Goal: Transaction & Acquisition: Obtain resource

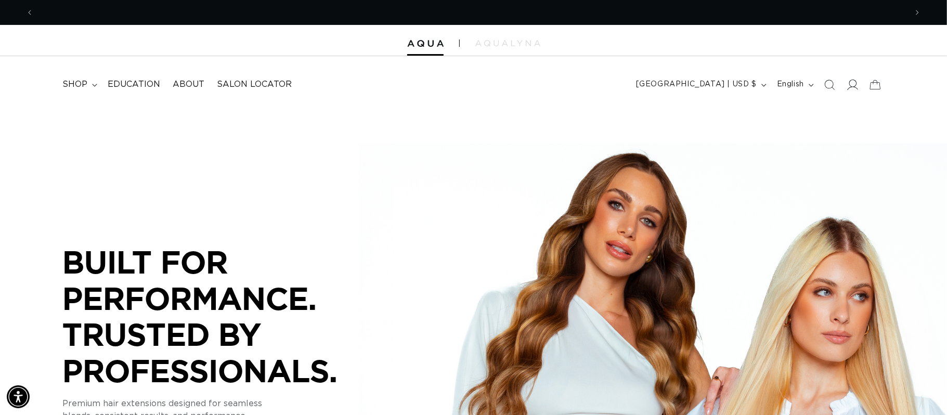
scroll to position [0, 874]
drag, startPoint x: 849, startPoint y: 87, endPoint x: 849, endPoint y: 132, distance: 44.2
click at [849, 86] on icon at bounding box center [852, 85] width 10 height 10
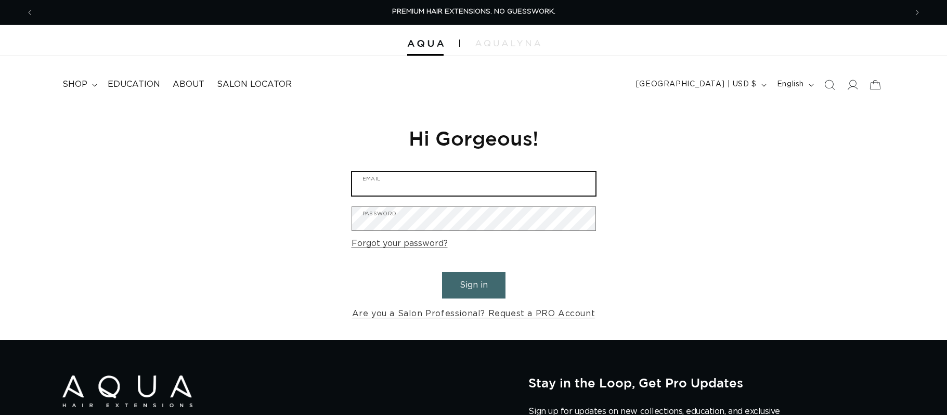
type input "[EMAIL_ADDRESS][DOMAIN_NAME]"
drag, startPoint x: 0, startPoint y: 0, endPoint x: 502, endPoint y: 291, distance: 580.3
click at [486, 291] on button "Sign in" at bounding box center [473, 285] width 63 height 27
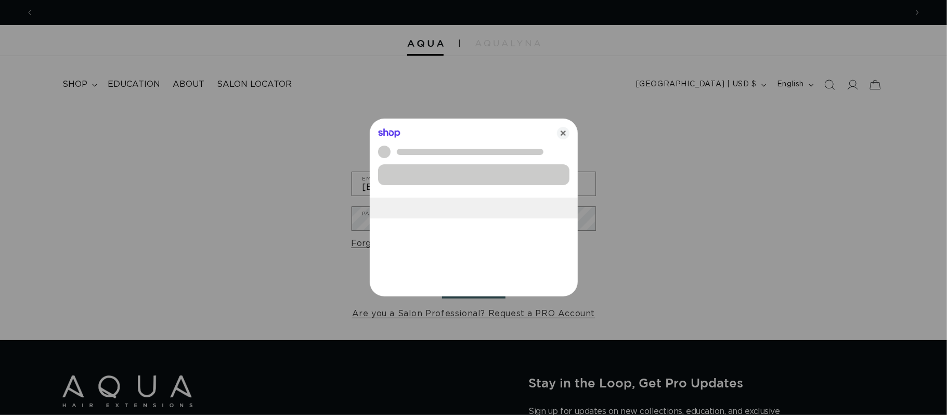
scroll to position [0, 874]
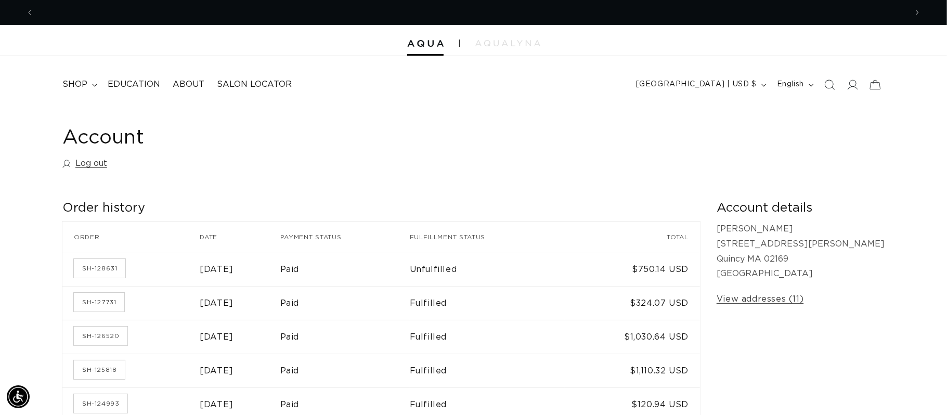
scroll to position [0, 874]
click at [832, 82] on icon "Search" at bounding box center [829, 84] width 11 height 11
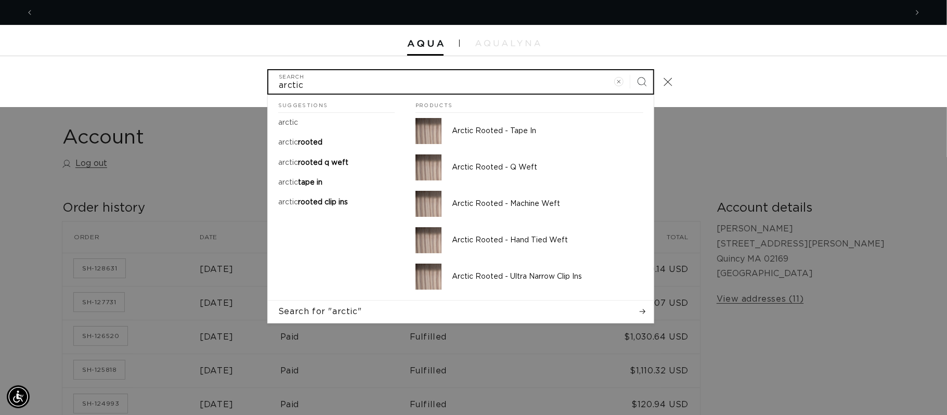
scroll to position [0, 0]
type input "arctic"
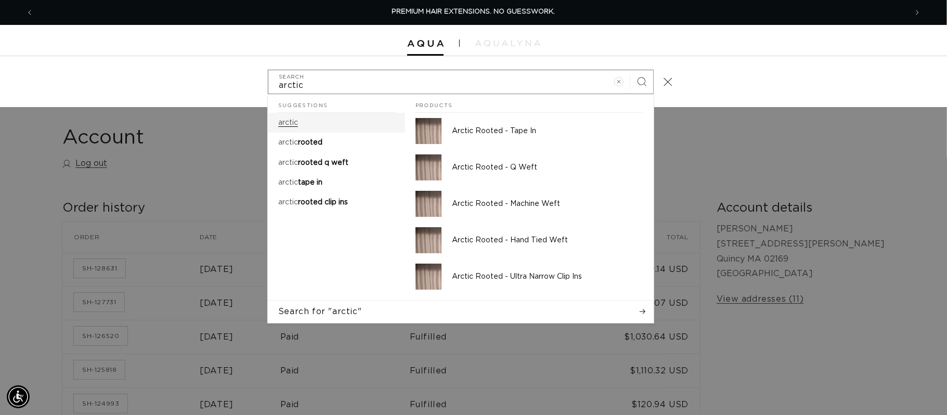
drag, startPoint x: 286, startPoint y: 118, endPoint x: 423, endPoint y: 203, distance: 161.6
click at [288, 119] on p "arctic" at bounding box center [288, 122] width 20 height 9
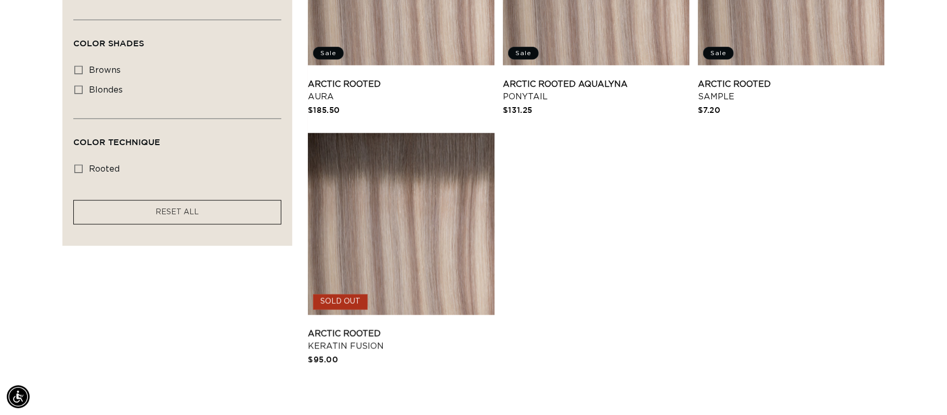
scroll to position [876, 0]
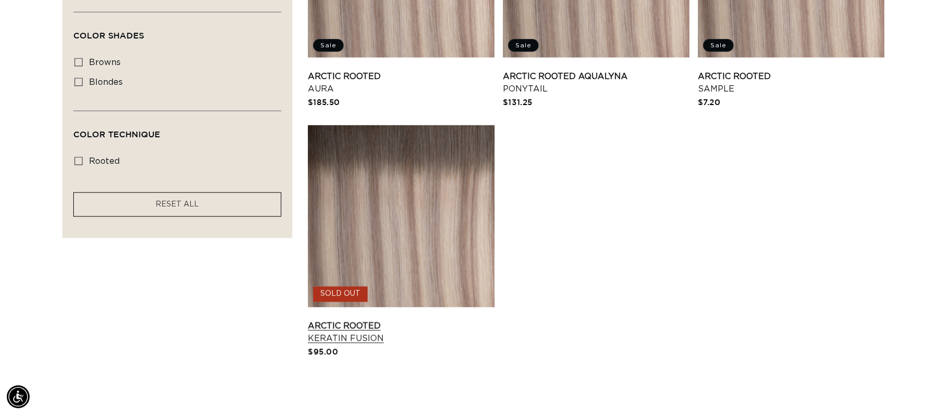
click at [403, 320] on link "Arctic Rooted Keratin Fusion" at bounding box center [401, 332] width 187 height 25
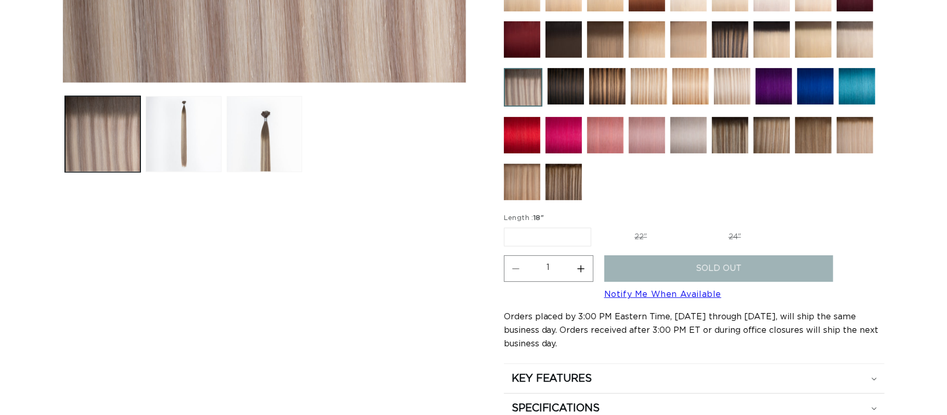
scroll to position [423, 0]
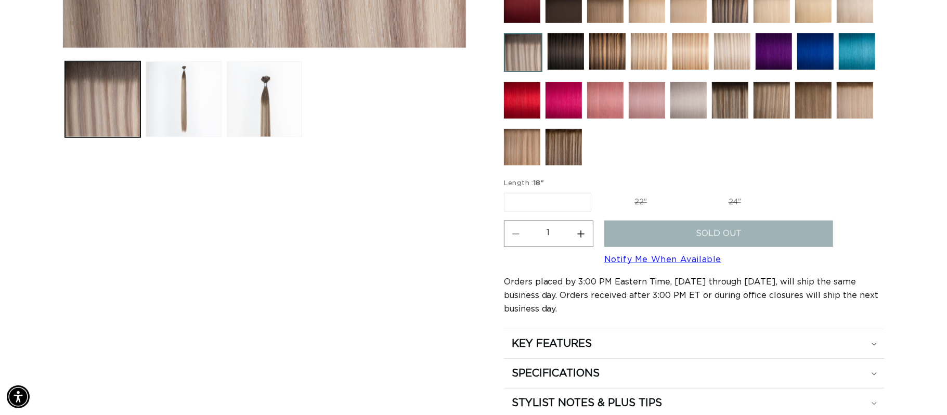
click at [698, 261] on link "Notify Me When Available" at bounding box center [662, 259] width 117 height 8
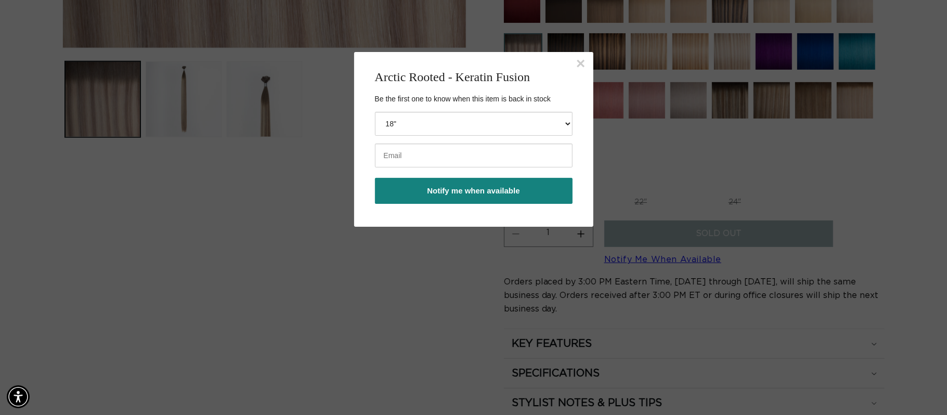
scroll to position [0, 0]
click at [462, 116] on select "18" 22" 24"" at bounding box center [474, 124] width 198 height 24
click at [375, 112] on select "18" 22" 24"" at bounding box center [474, 124] width 198 height 24
click at [412, 163] on input "email" at bounding box center [474, 156] width 198 height 24
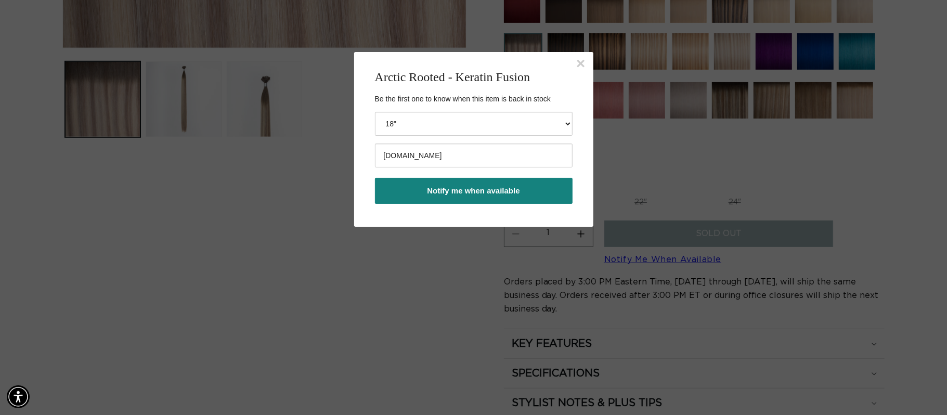
scroll to position [0, 874]
drag, startPoint x: 418, startPoint y: 159, endPoint x: 656, endPoint y: 165, distance: 237.7
click at [420, 160] on input "[DOMAIN_NAME]" at bounding box center [474, 156] width 198 height 24
type input "[EMAIL_ADDRESS][DOMAIN_NAME]"
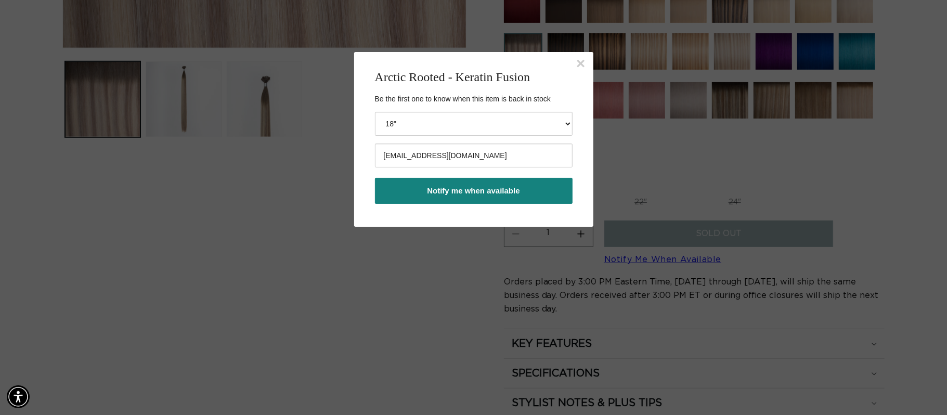
click at [477, 197] on button "Notify me when available" at bounding box center [474, 191] width 198 height 26
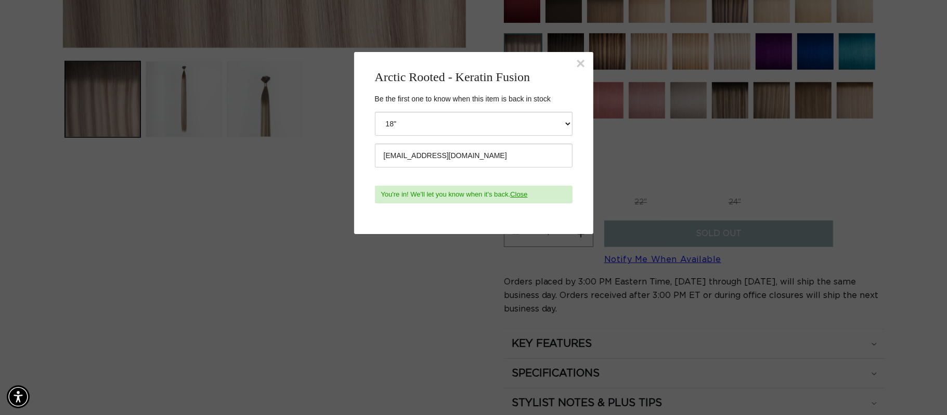
scroll to position [0, 874]
click at [577, 63] on button "×" at bounding box center [580, 64] width 9 height 16
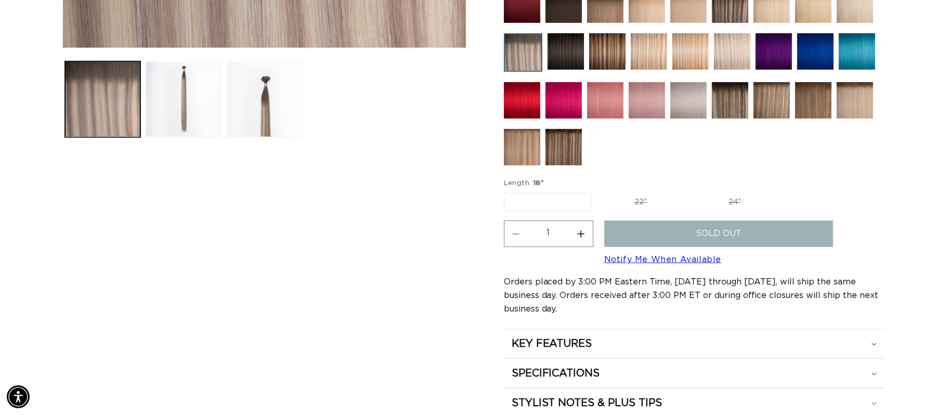
scroll to position [0, 1746]
click at [634, 204] on label "22" Variant sold out or unavailable" at bounding box center [640, 202] width 88 height 18
click at [597, 191] on input "22" Variant sold out or unavailable" at bounding box center [596, 191] width 1 height 1
radio input "true"
click at [731, 200] on label "24" Variant sold out or unavailable" at bounding box center [735, 202] width 88 height 18
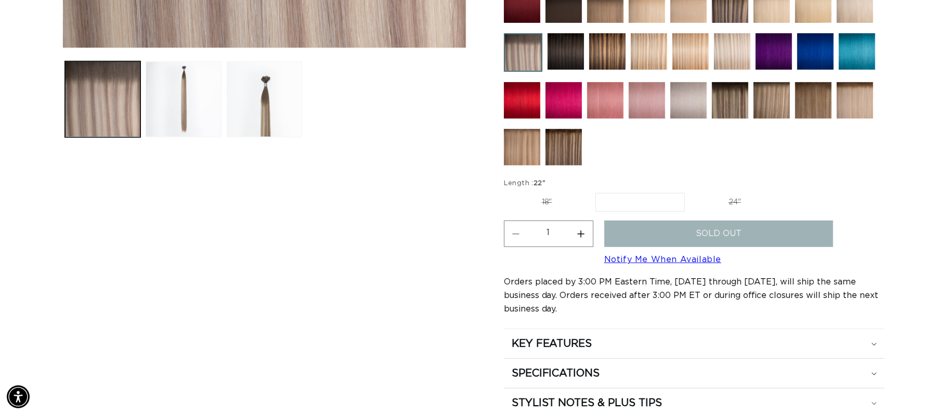
click at [691, 191] on input "24" Variant sold out or unavailable" at bounding box center [690, 191] width 1 height 1
radio input "true"
